Goal: Information Seeking & Learning: Learn about a topic

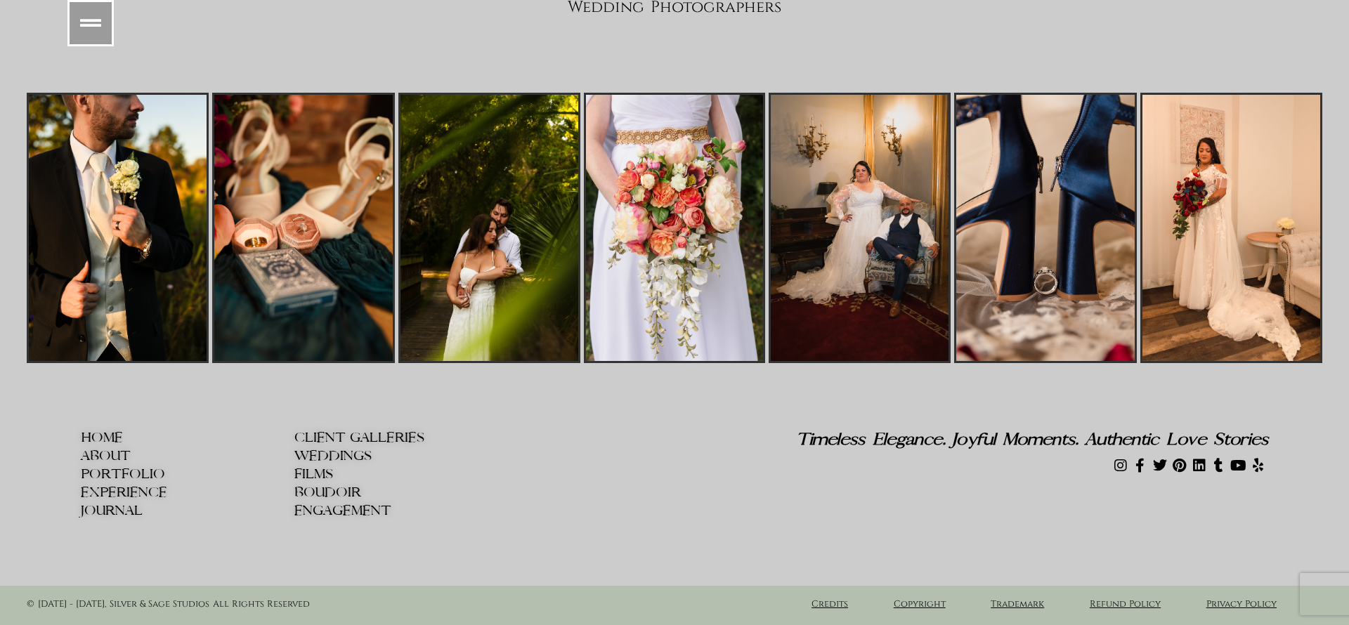
scroll to position [23316, 0]
